Goal: Find specific page/section: Find specific page/section

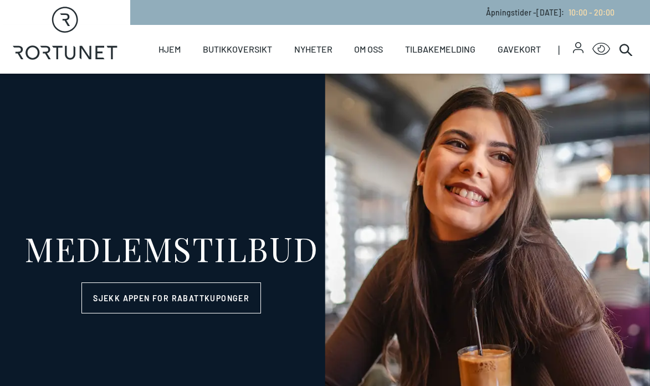
select select "NO"
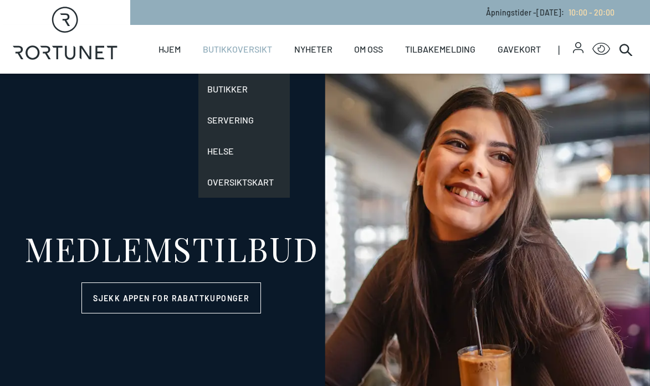
click at [219, 42] on link "Butikkoversikt" at bounding box center [237, 49] width 69 height 49
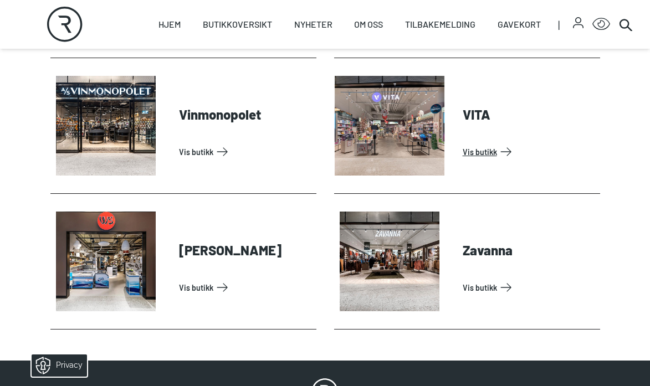
scroll to position [3435, 0]
